Goal: Navigation & Orientation: Find specific page/section

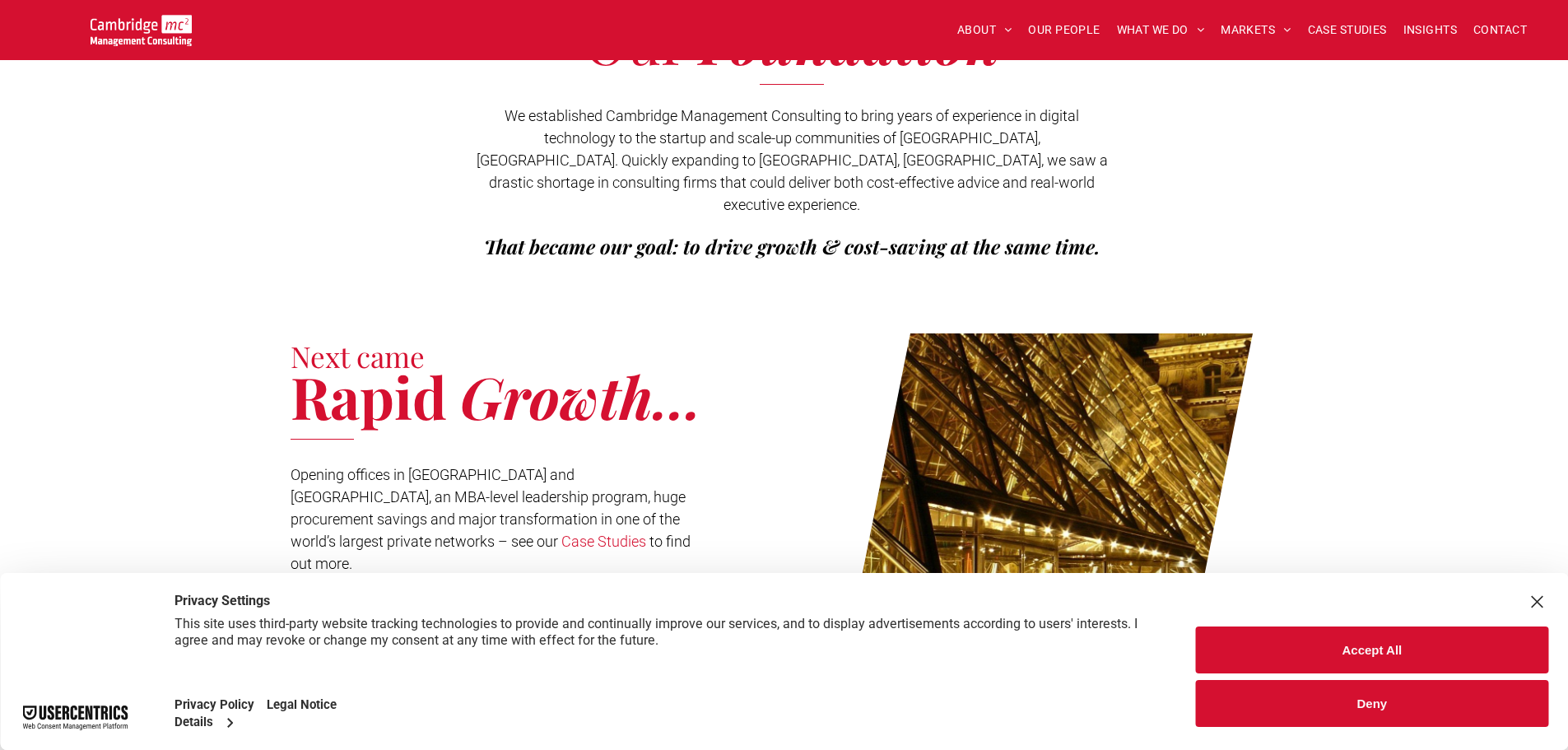
scroll to position [411, 0]
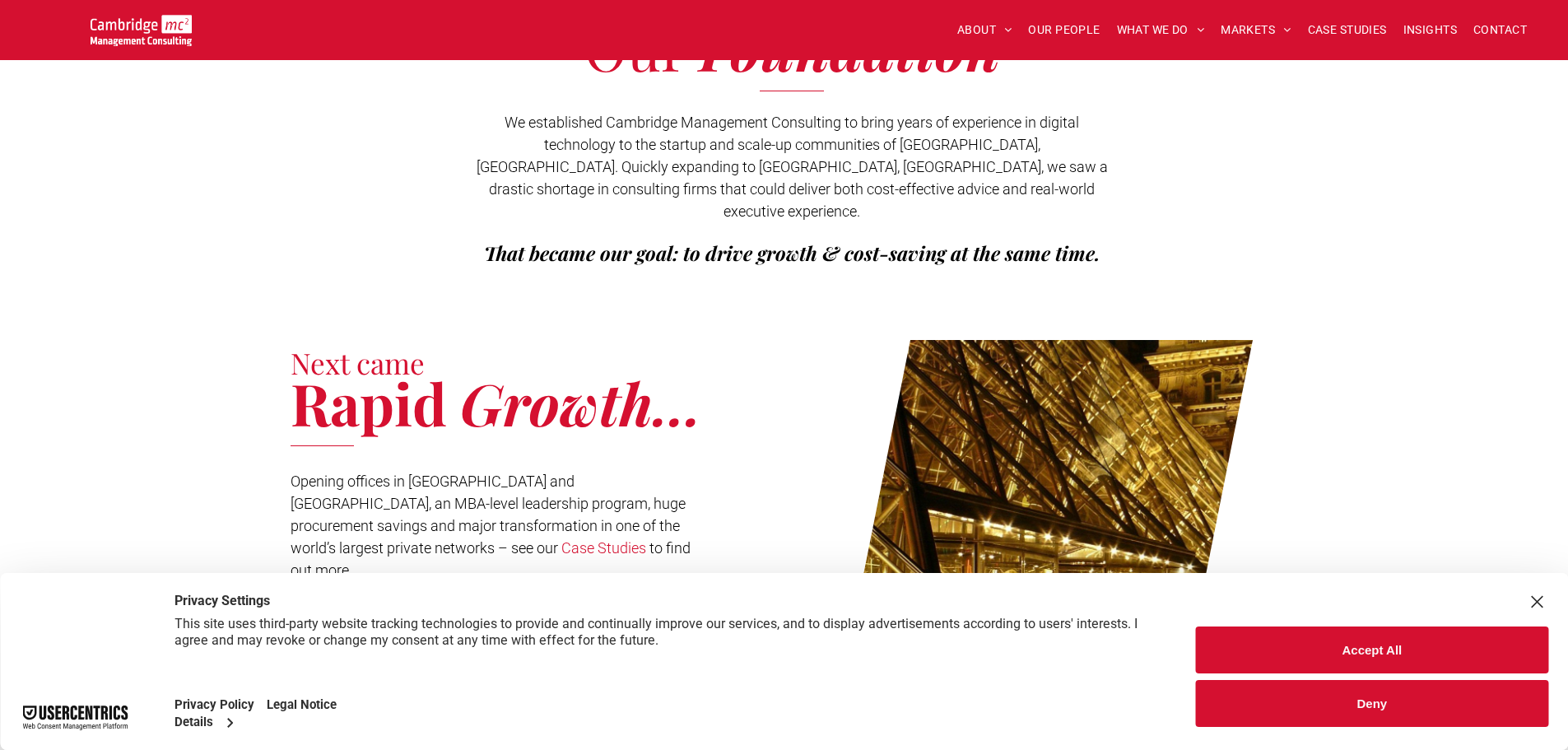
drag, startPoint x: 1349, startPoint y: 704, endPoint x: 1004, endPoint y: 665, distance: 347.2
click at [1348, 704] on button "Deny" at bounding box center [1371, 703] width 352 height 47
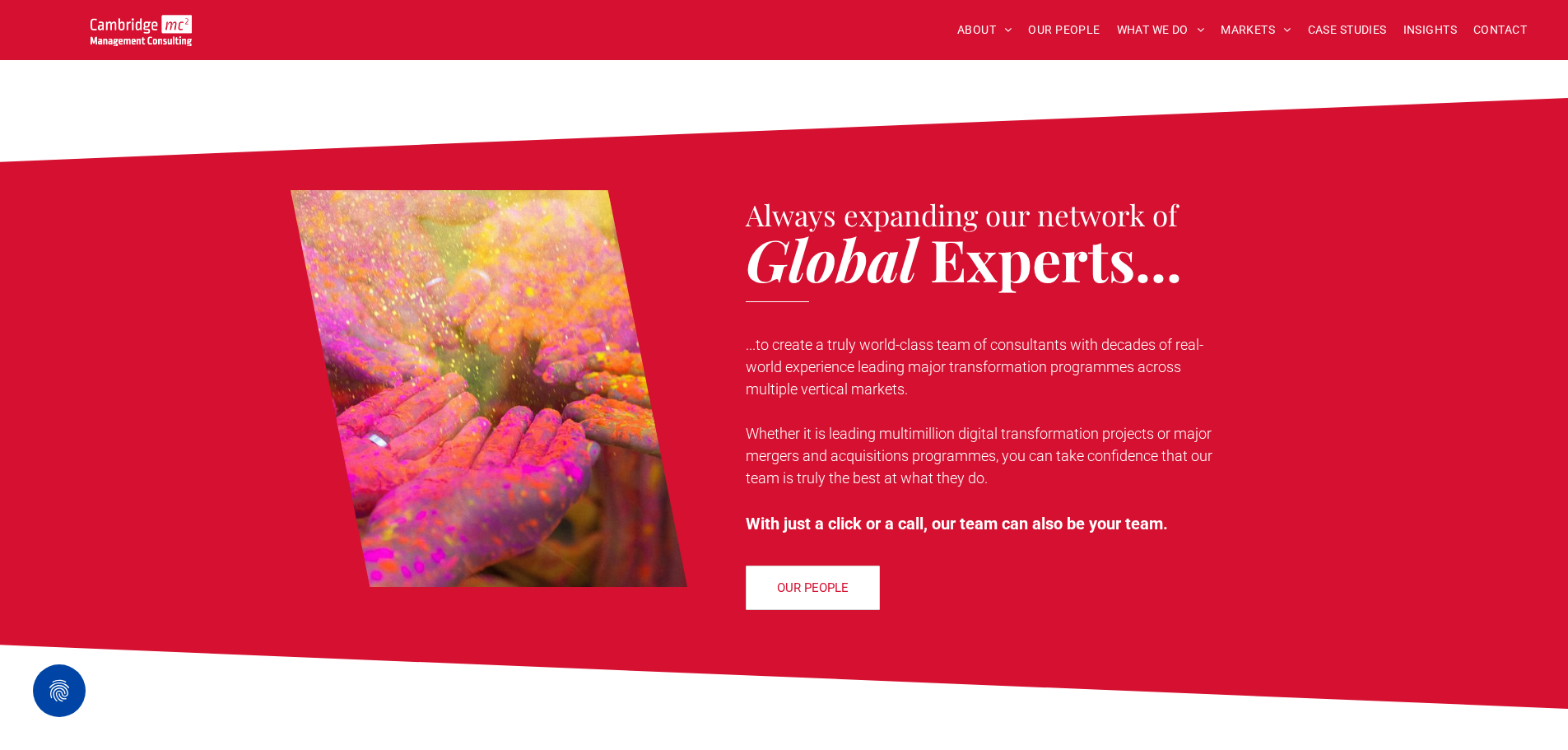
scroll to position [982, 0]
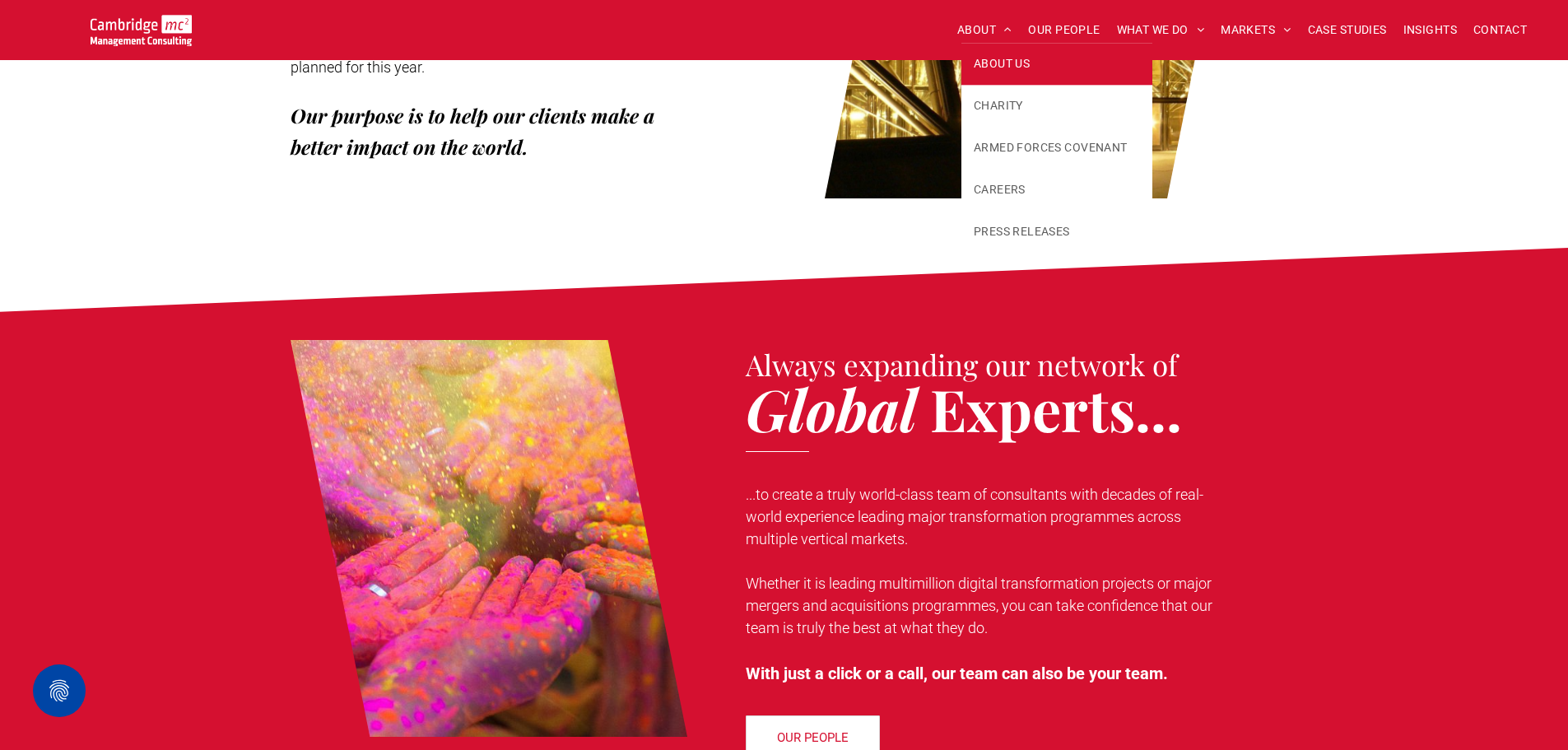
click at [998, 64] on span "ABOUT US" at bounding box center [1002, 64] width 56 height 17
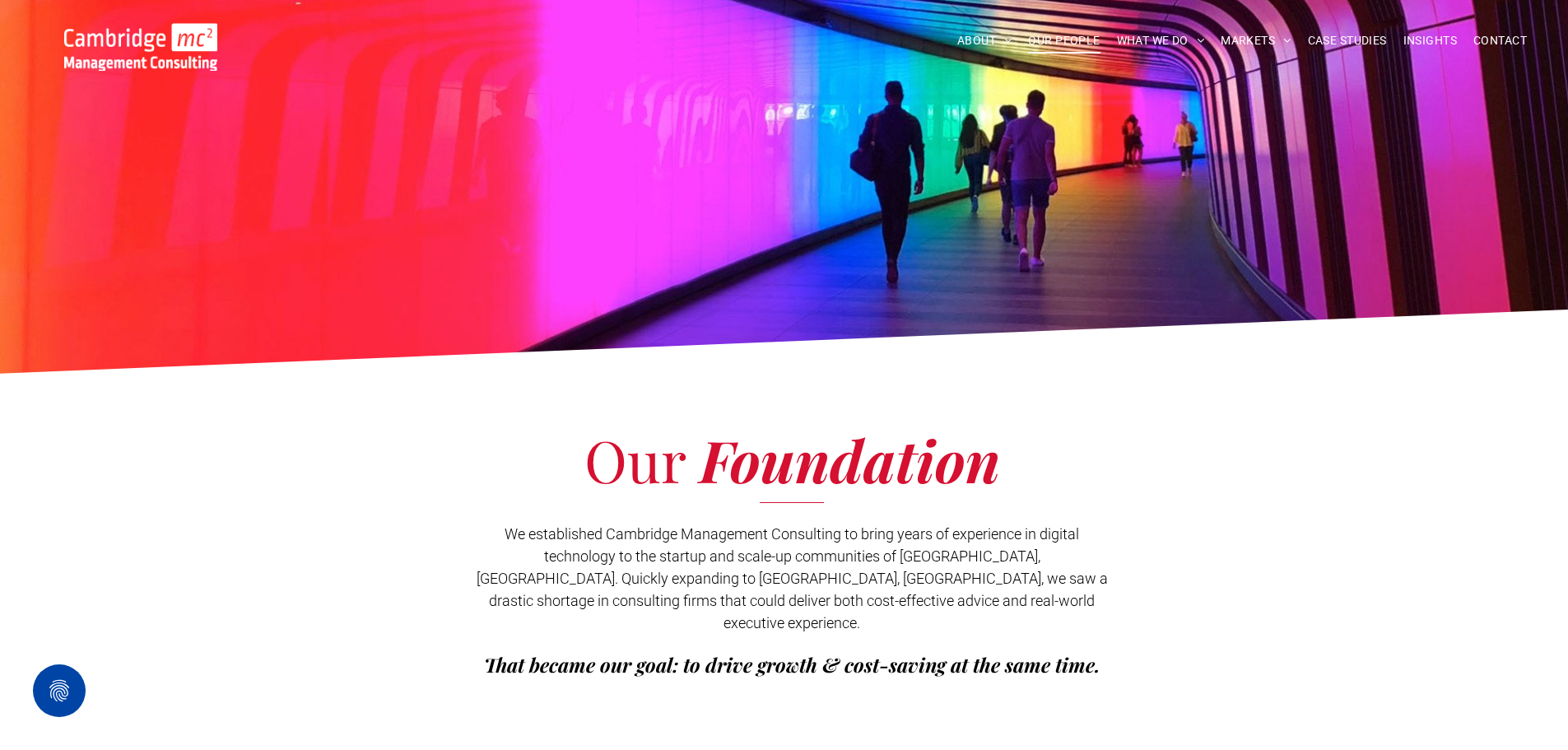
click at [1047, 42] on span "OUR PEOPLE" at bounding box center [1063, 41] width 71 height 25
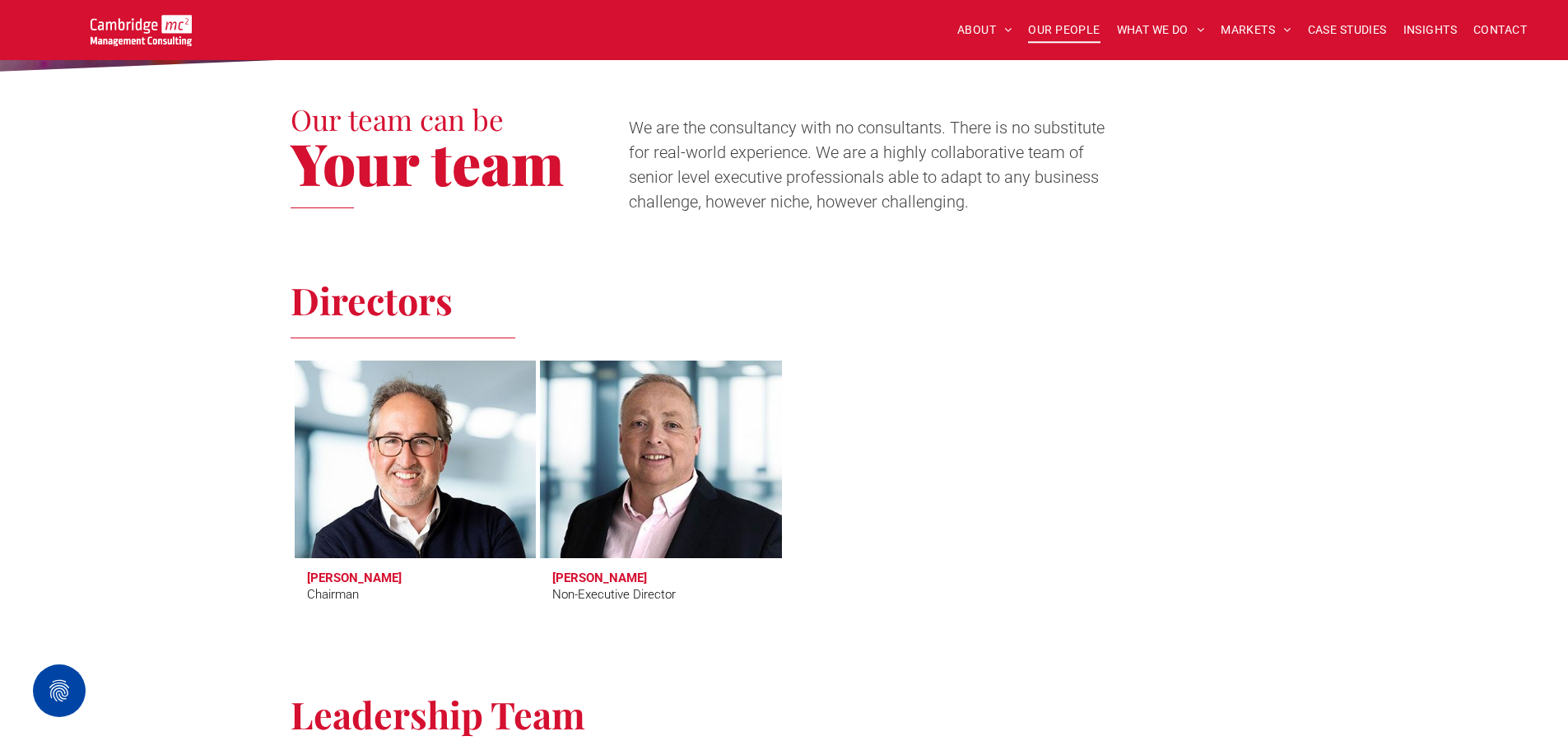
scroll to position [494, 0]
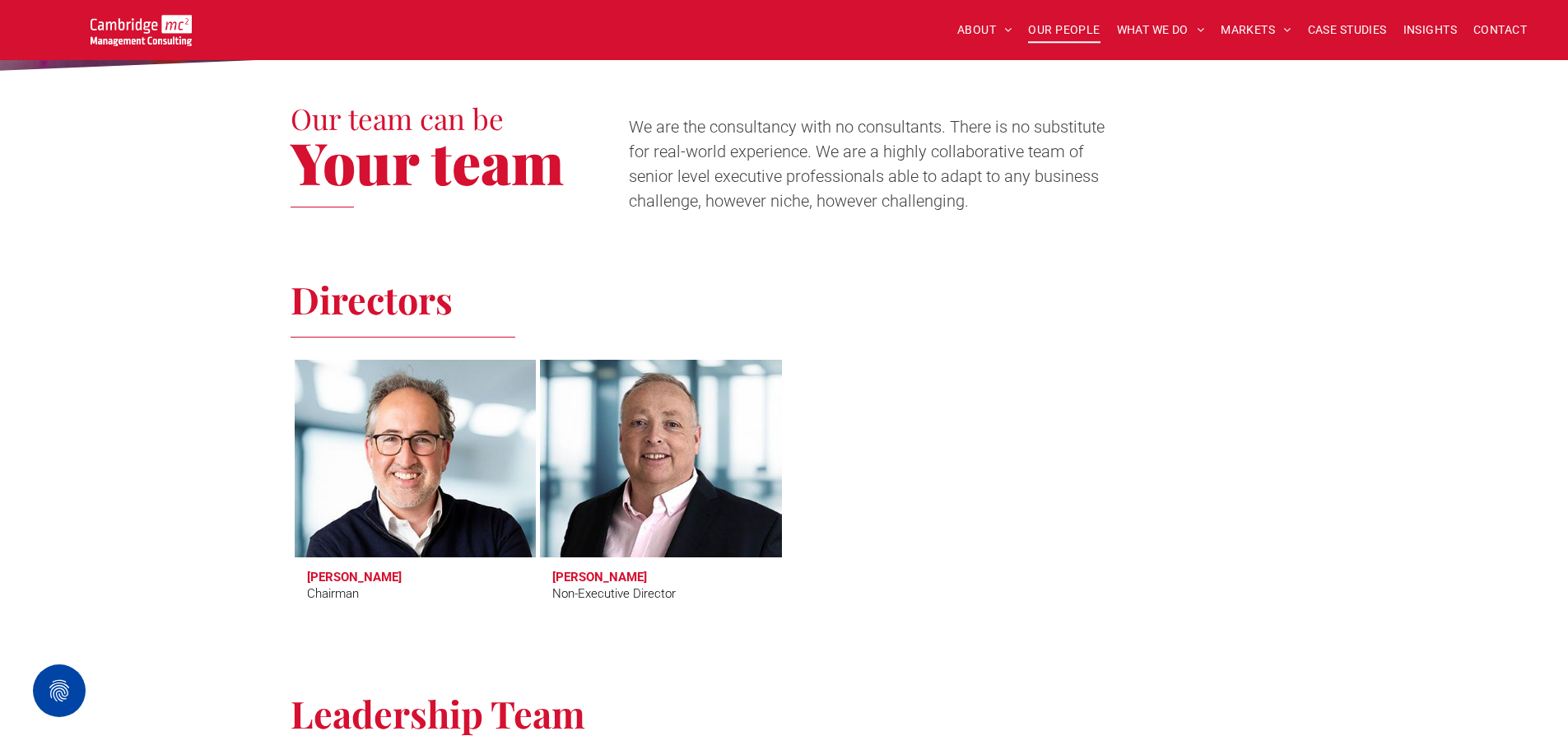
click at [416, 432] on link at bounding box center [415, 458] width 256 height 209
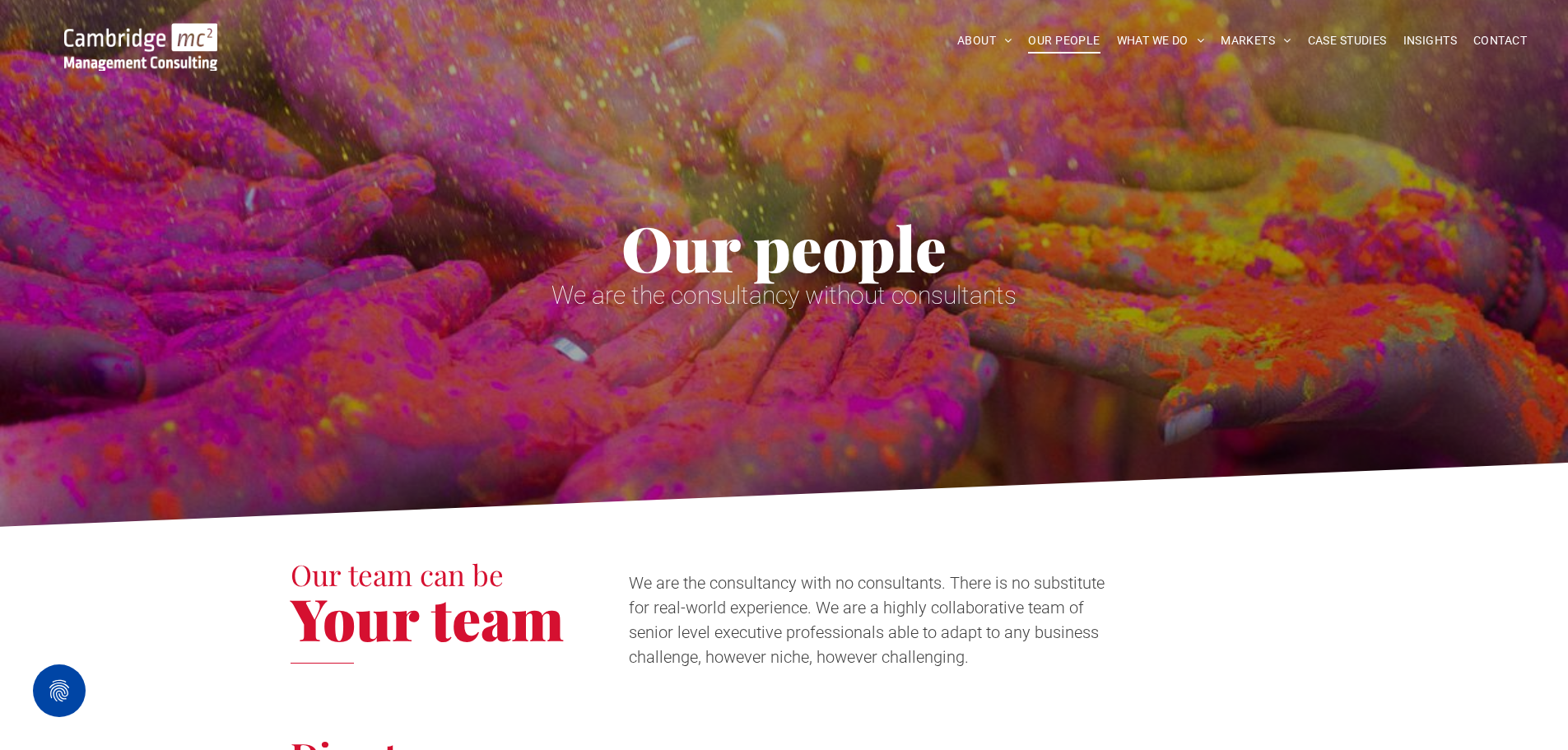
scroll to position [0, 0]
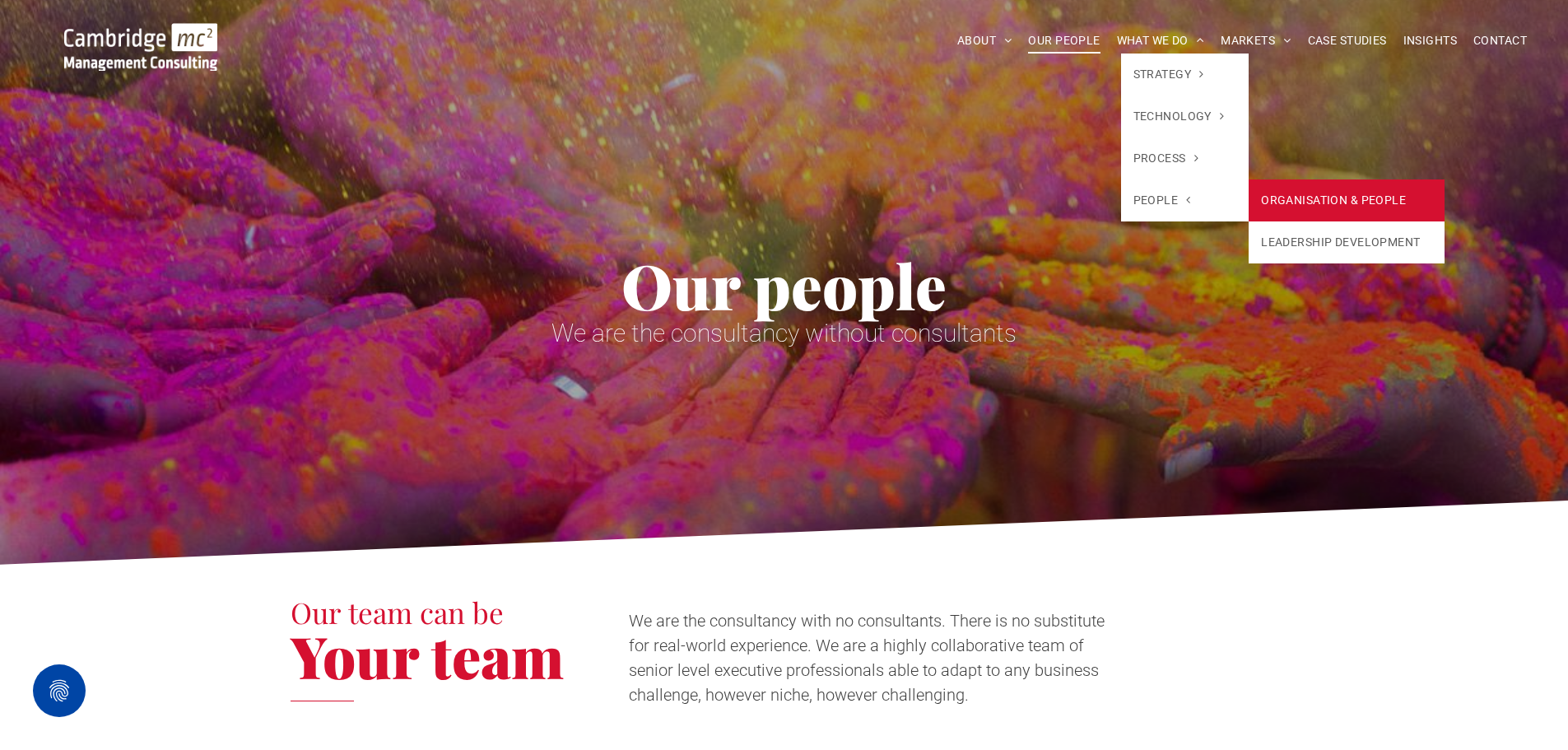
click at [1316, 193] on link "ORGANISATION & PEOPLE" at bounding box center [1346, 200] width 196 height 42
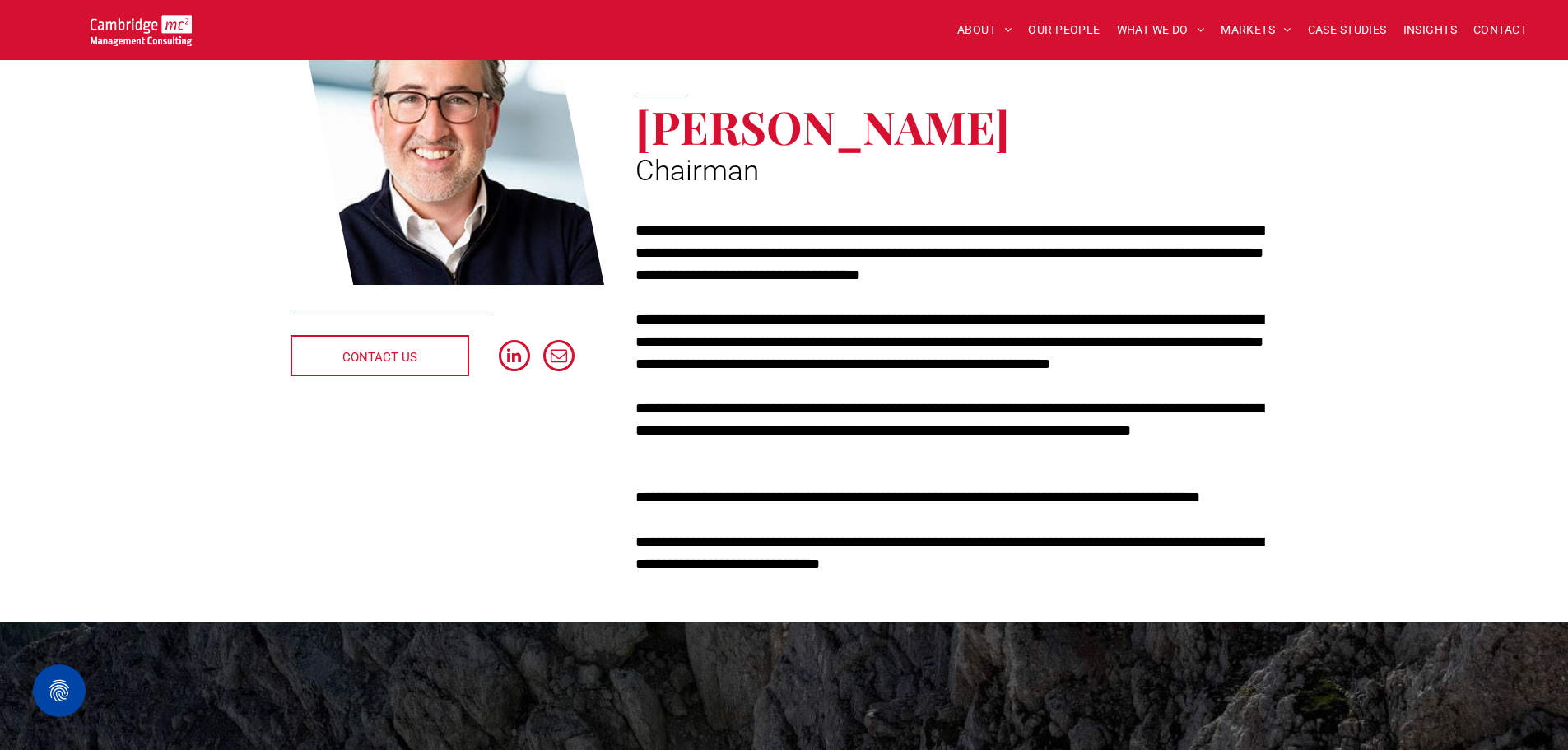
scroll to position [247, 0]
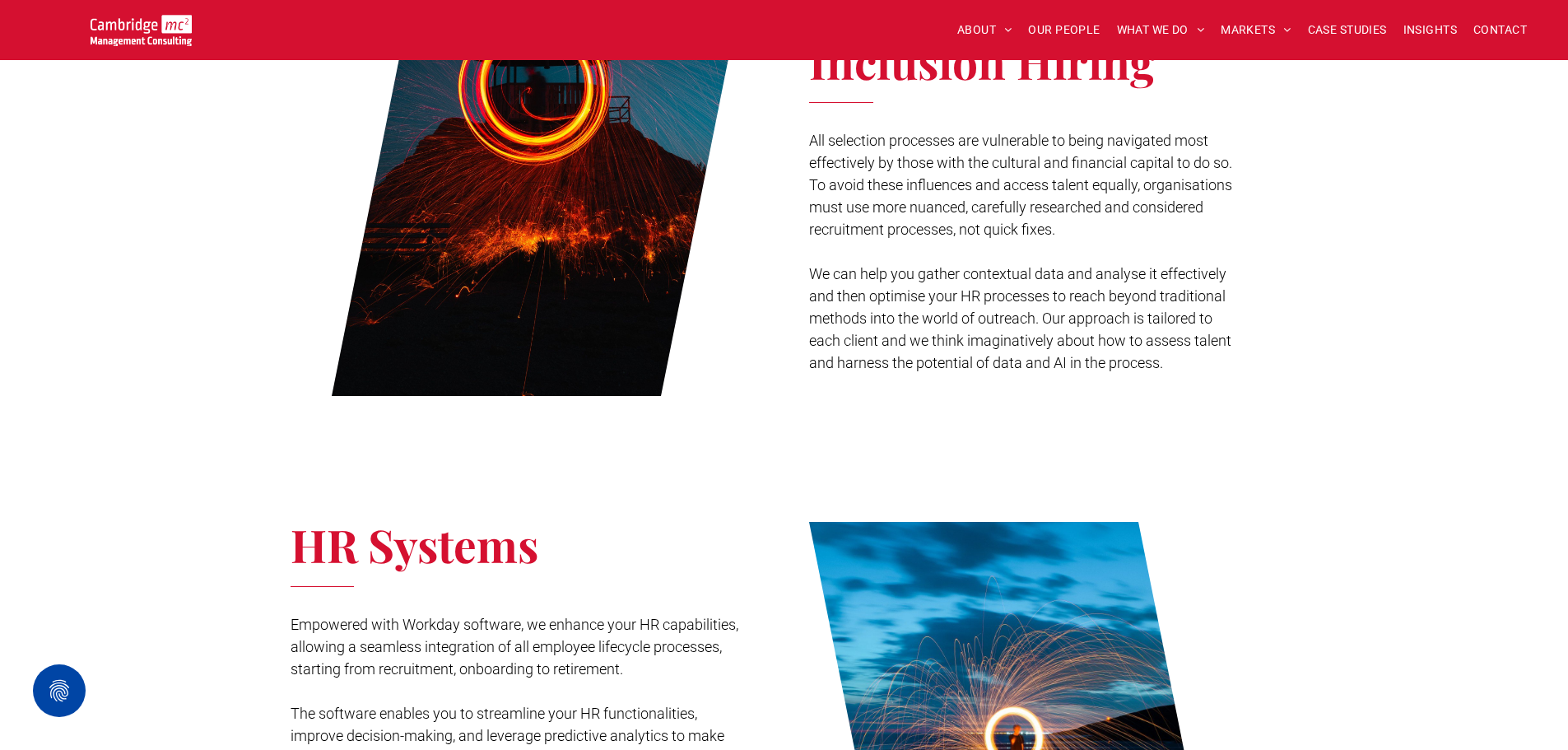
scroll to position [2716, 0]
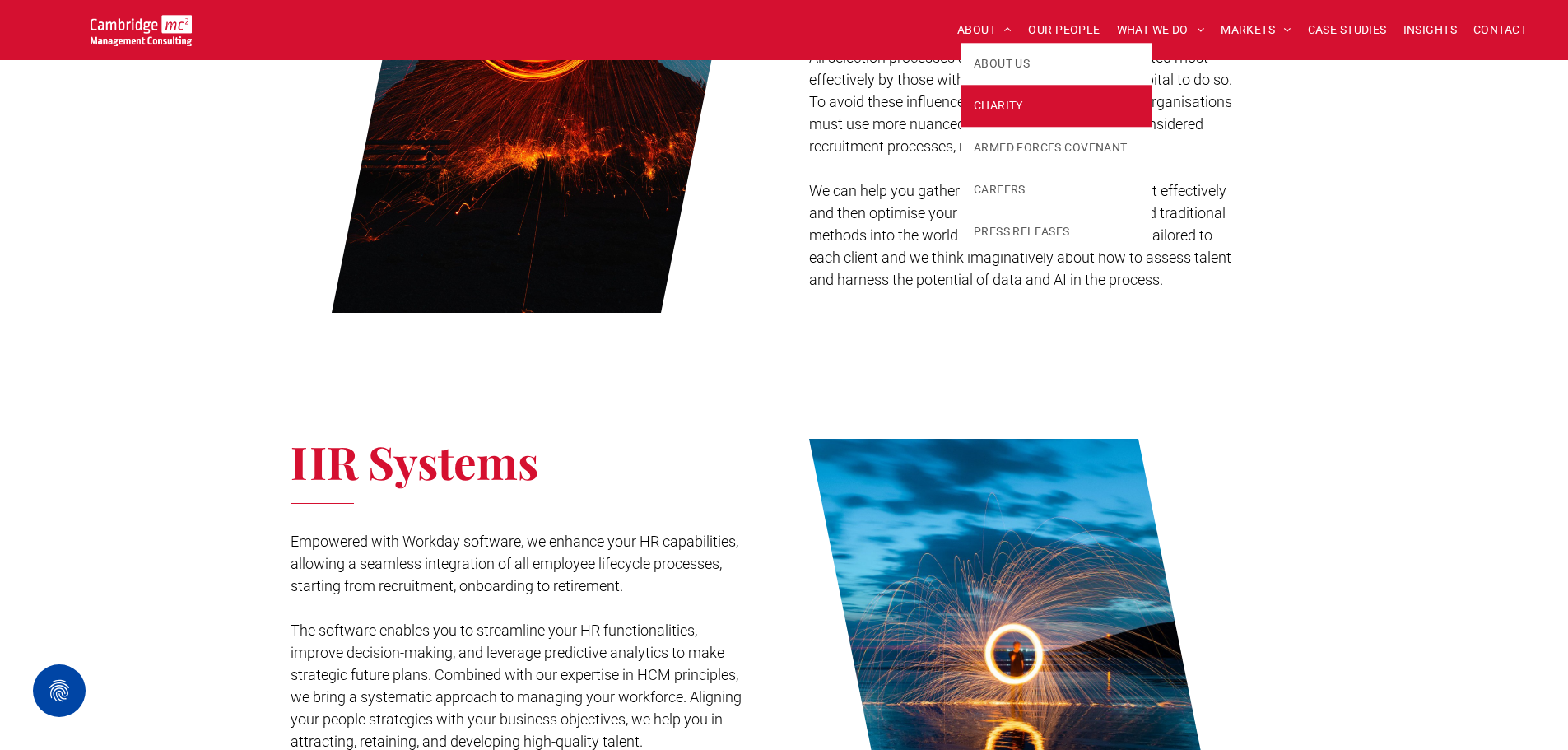
click at [1003, 97] on span "CHARITY" at bounding box center [998, 106] width 49 height 17
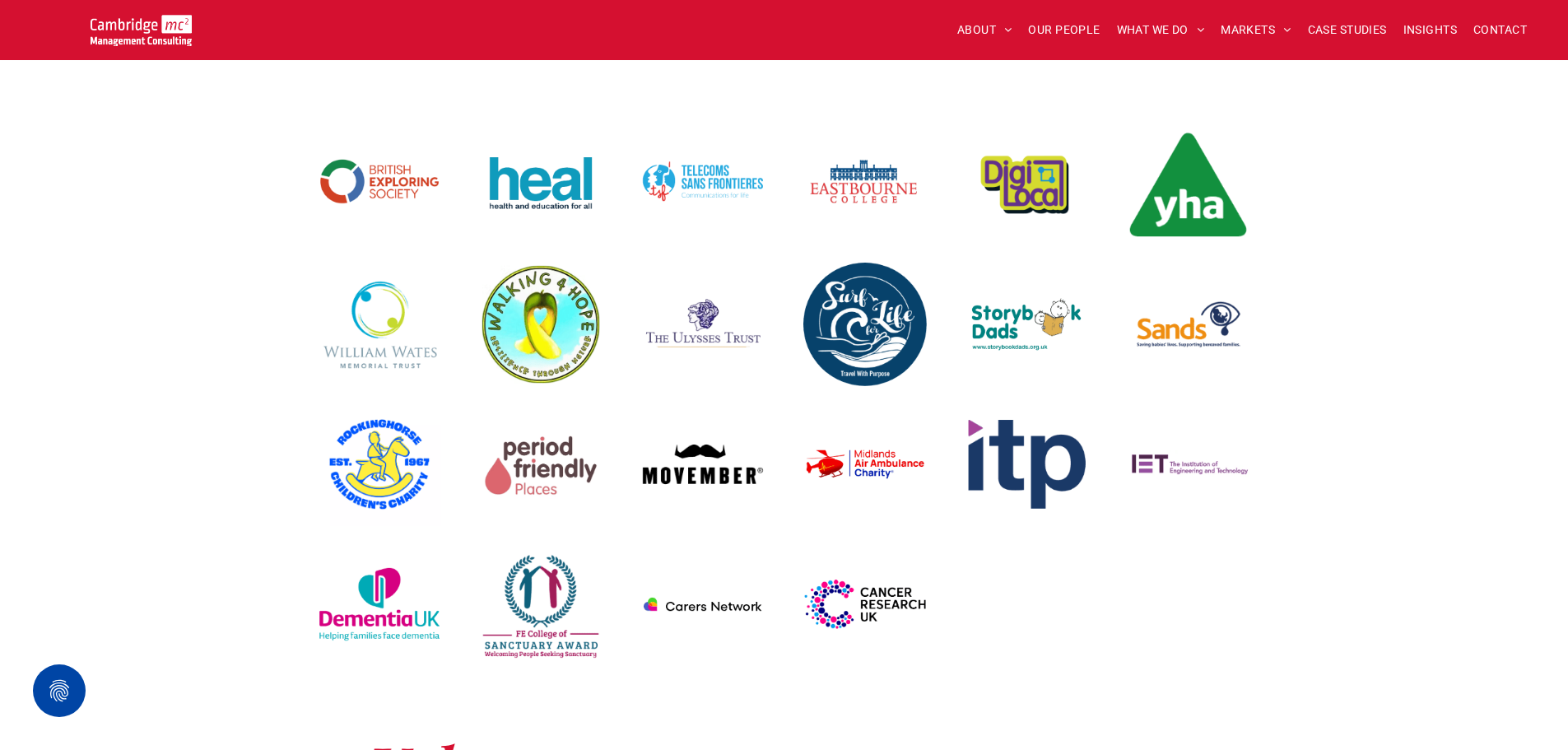
scroll to position [658, 0]
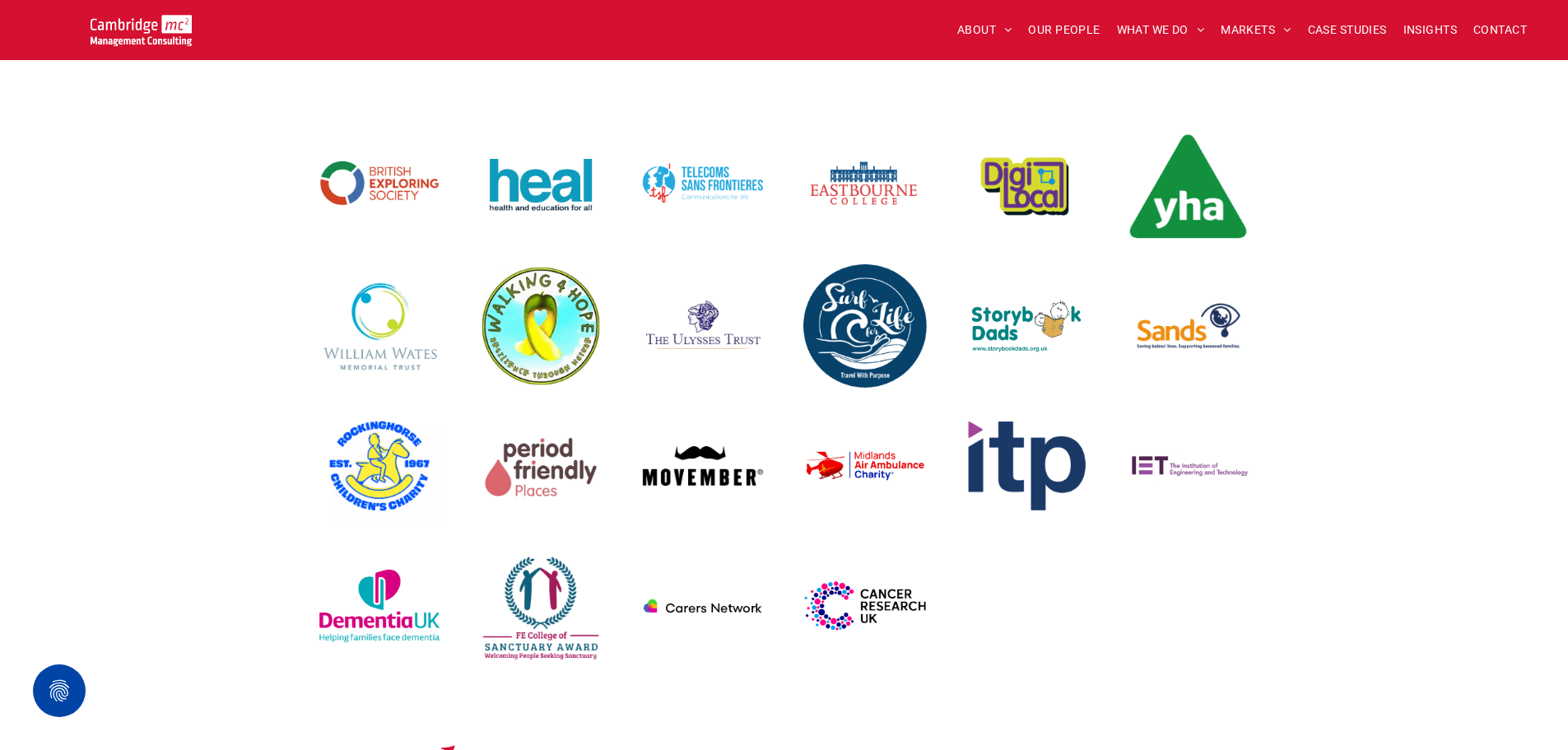
click at [854, 181] on link at bounding box center [864, 186] width 146 height 124
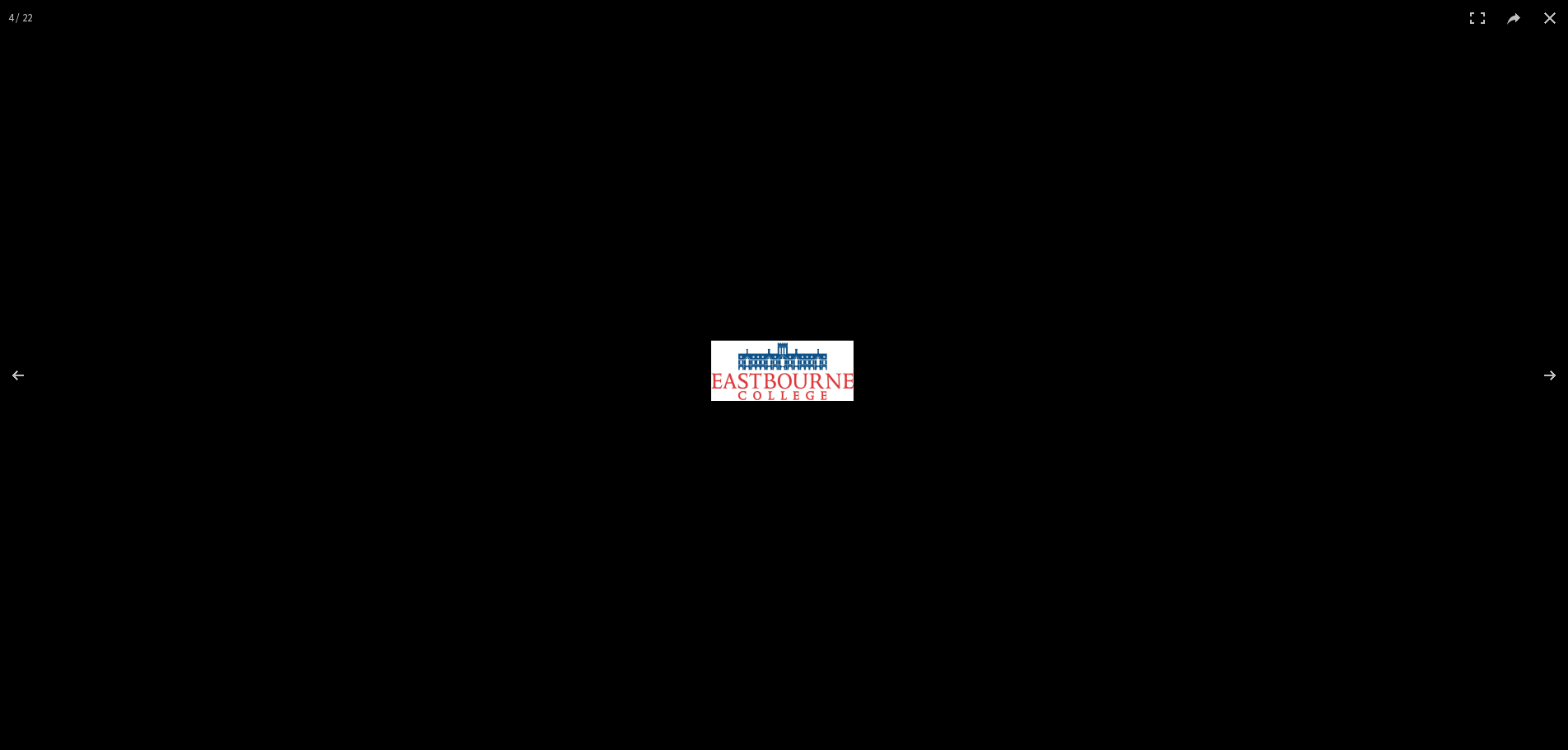
click at [765, 378] on img at bounding box center [784, 375] width 165 height 165
